Goal: Download file/media

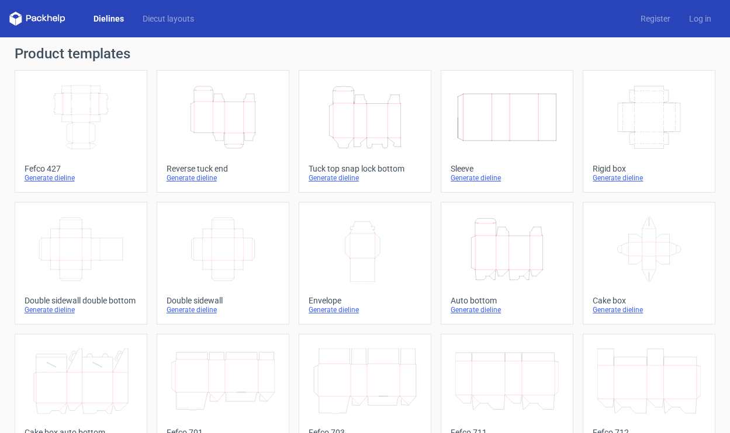
click at [365, 131] on icon "Height Depth Width" at bounding box center [364, 117] width 103 height 65
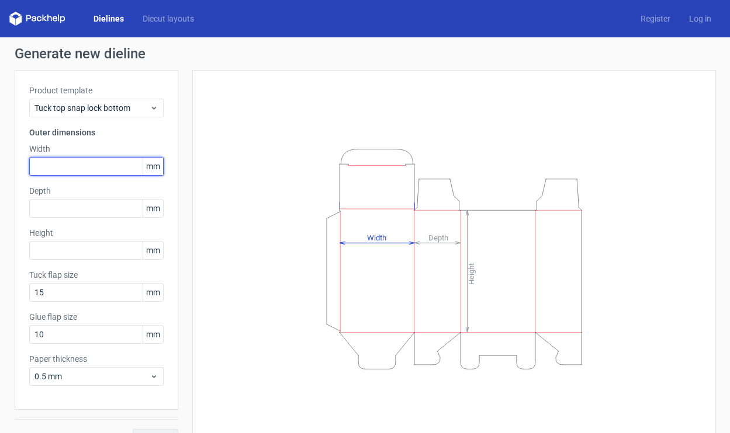
click at [95, 174] on input "text" at bounding box center [96, 166] width 134 height 19
type input "82"
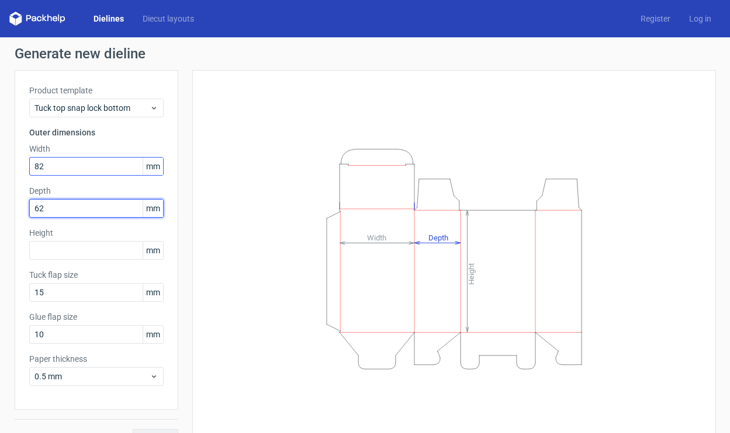
type input "62"
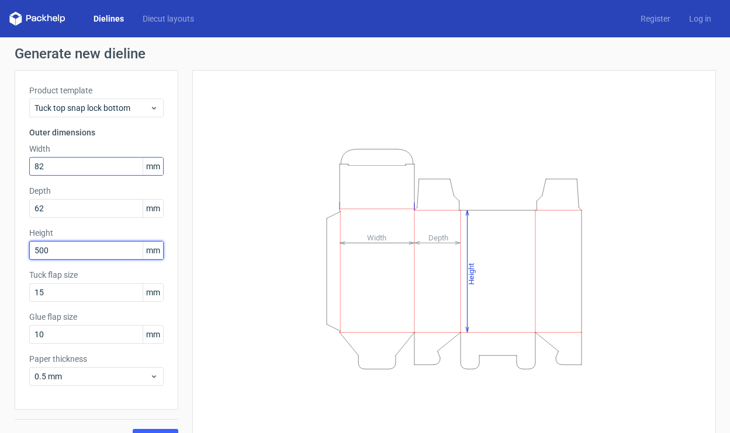
type input "500"
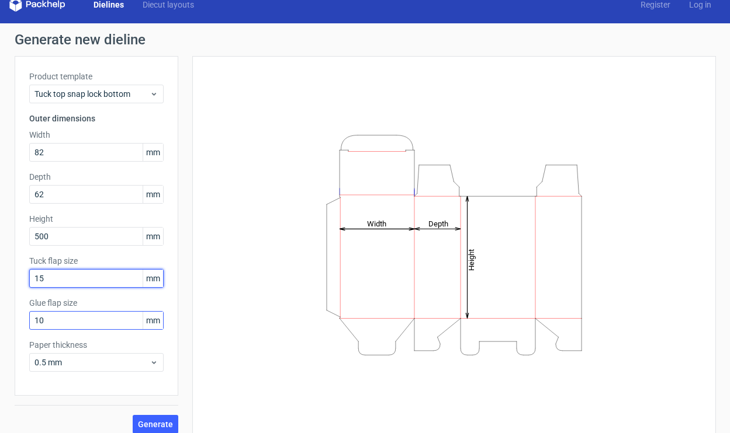
scroll to position [24, 0]
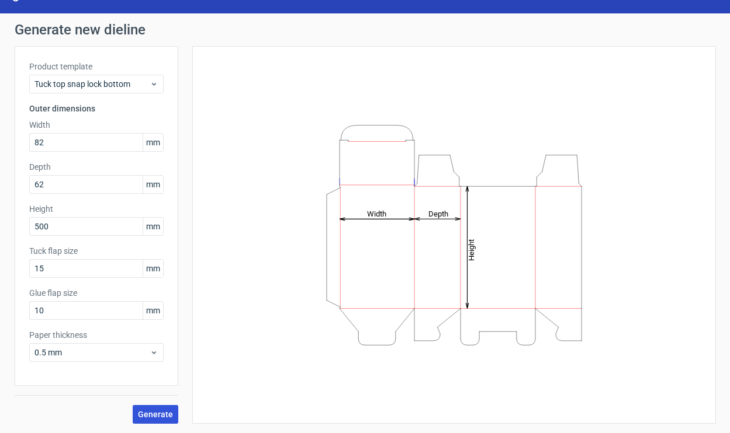
click at [169, 412] on span "Generate" at bounding box center [155, 415] width 35 height 8
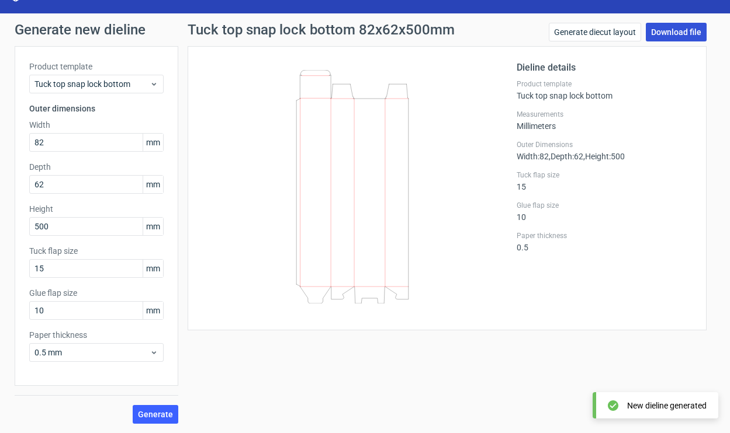
click at [681, 28] on link "Download file" at bounding box center [676, 32] width 61 height 19
